Goal: Task Accomplishment & Management: Use online tool/utility

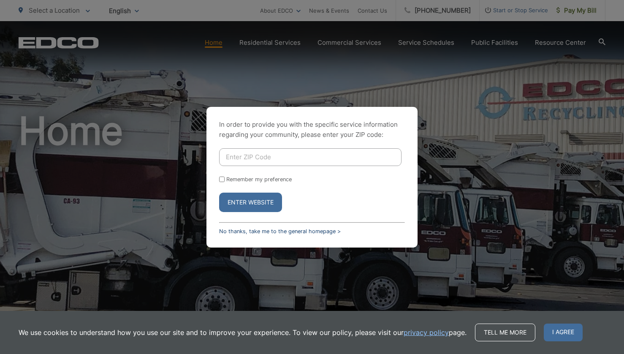
click at [302, 230] on link "No thanks, take me to the general homepage >" at bounding box center [280, 231] width 122 height 6
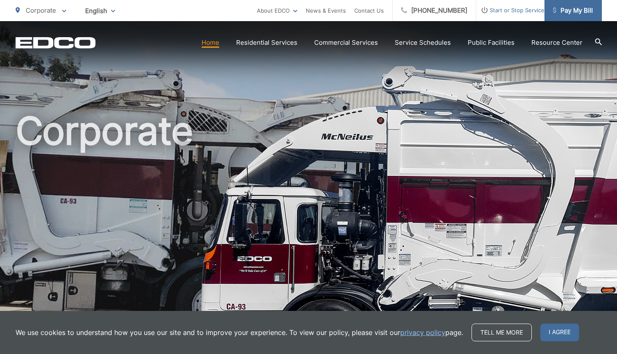
click at [563, 11] on span "Pay My Bill" at bounding box center [573, 10] width 40 height 10
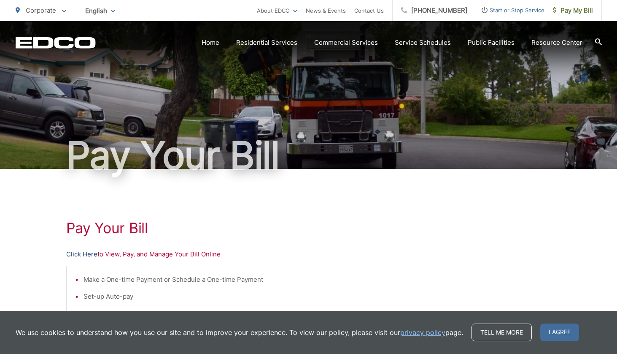
click at [78, 251] on link "Click Here" at bounding box center [81, 254] width 31 height 10
